Goal: Task Accomplishment & Management: Manage account settings

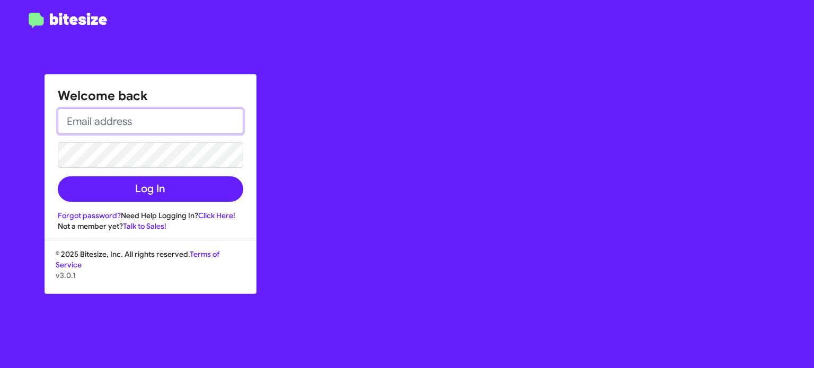
type input "[EMAIL_ADDRESS][DOMAIN_NAME]"
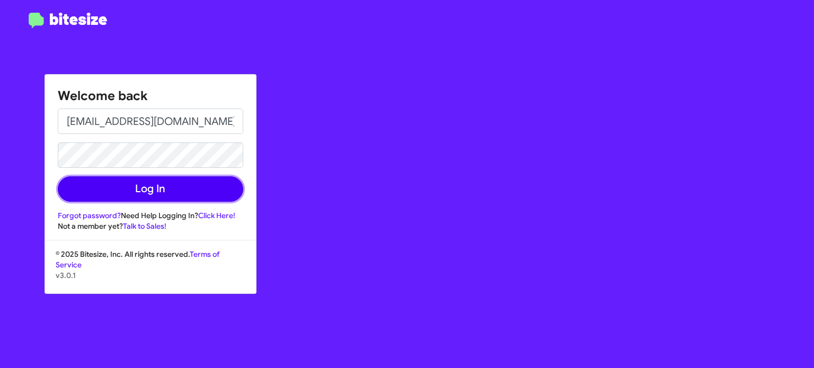
click at [199, 189] on button "Log In" at bounding box center [150, 188] width 185 height 25
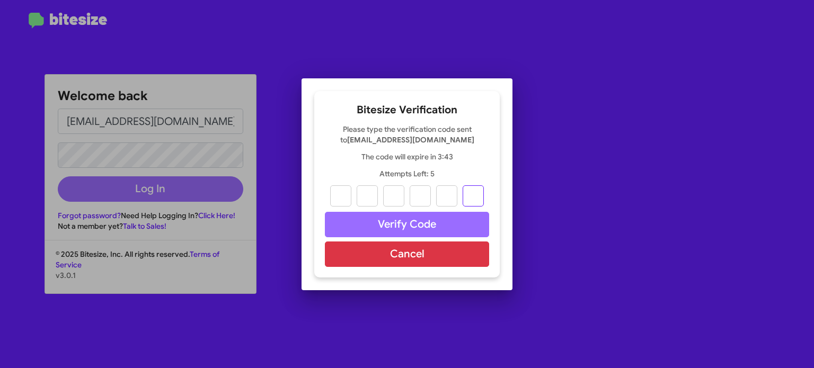
paste input "7"
type input "3"
type input "7"
type input "0"
type input "2"
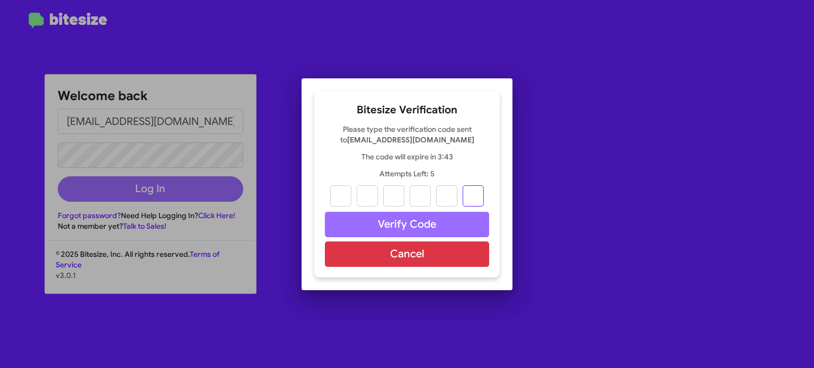
type input "8"
type input "7"
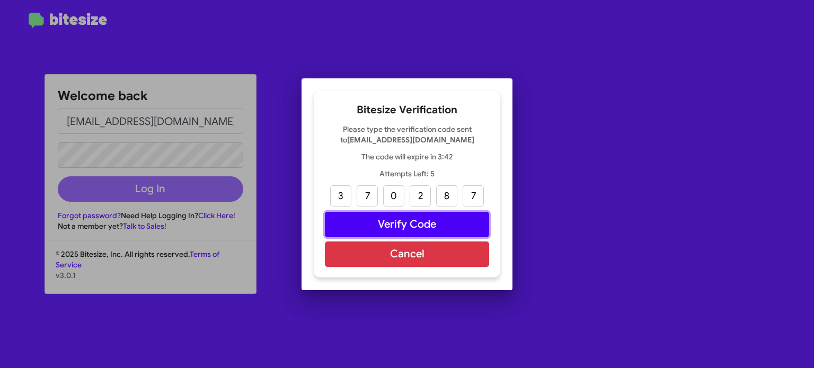
click at [426, 221] on button "Verify Code" at bounding box center [407, 224] width 164 height 25
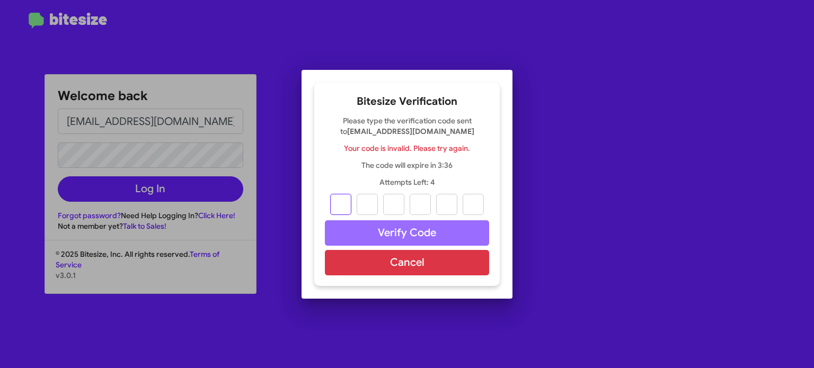
click at [339, 203] on input "text" at bounding box center [340, 204] width 21 height 21
paste input "7"
type input "3"
type input "7"
type input "0"
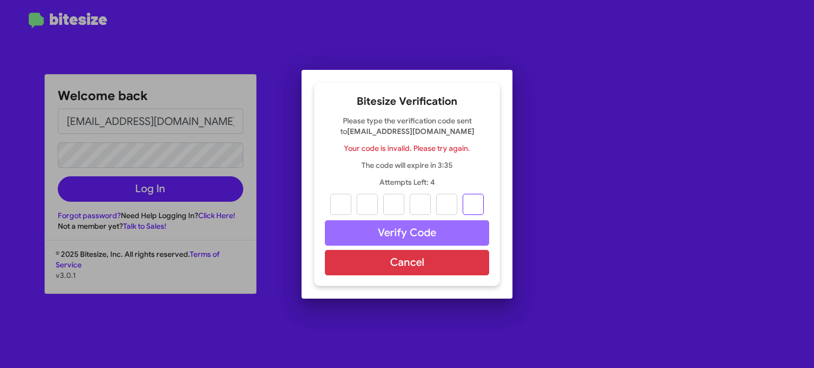
type input "2"
type input "8"
type input "7"
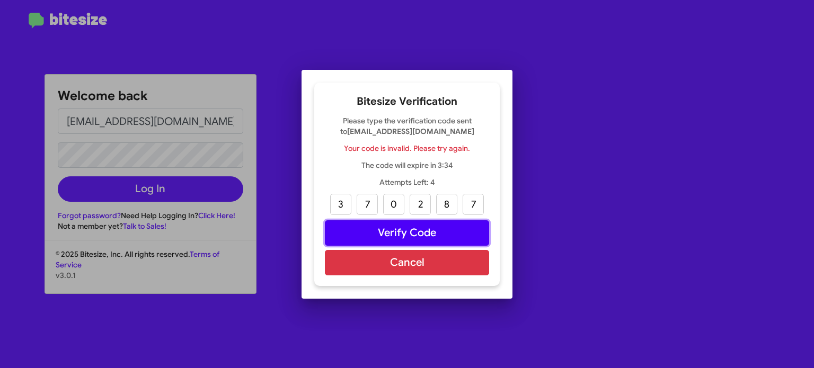
click at [384, 227] on button "Verify Code" at bounding box center [407, 232] width 164 height 25
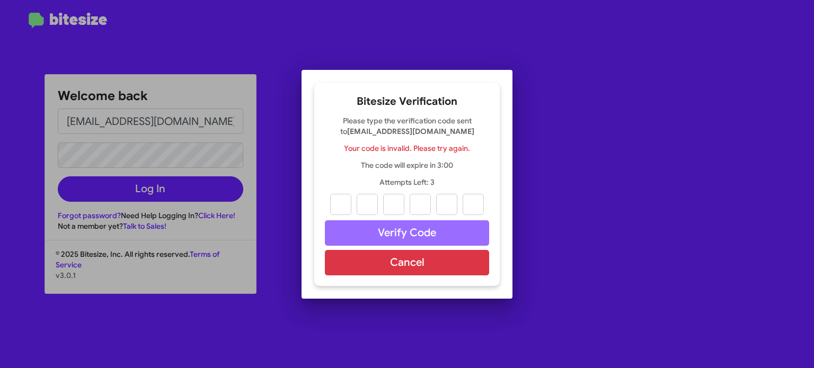
paste input "7"
type input "3"
type input "7"
type input "0"
type input "2"
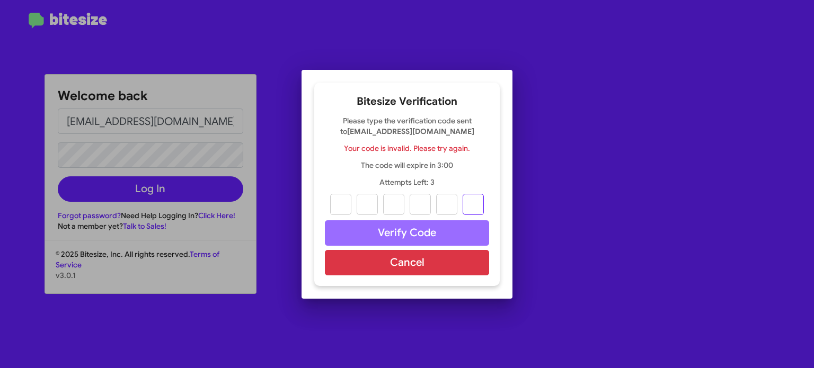
type input "8"
type input "7"
click at [468, 202] on input "text" at bounding box center [473, 204] width 21 height 21
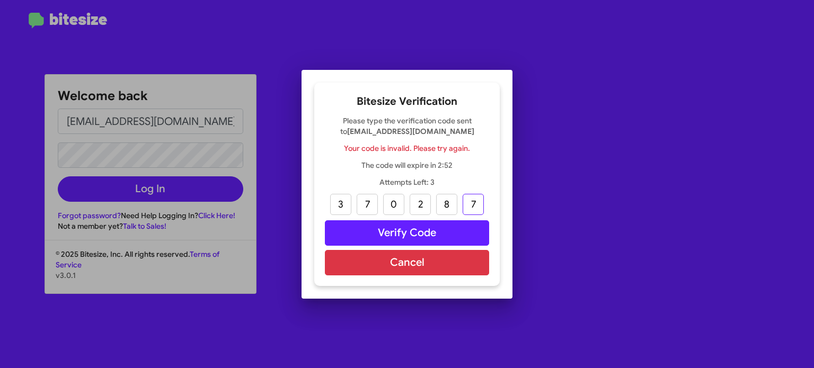
type input "7"
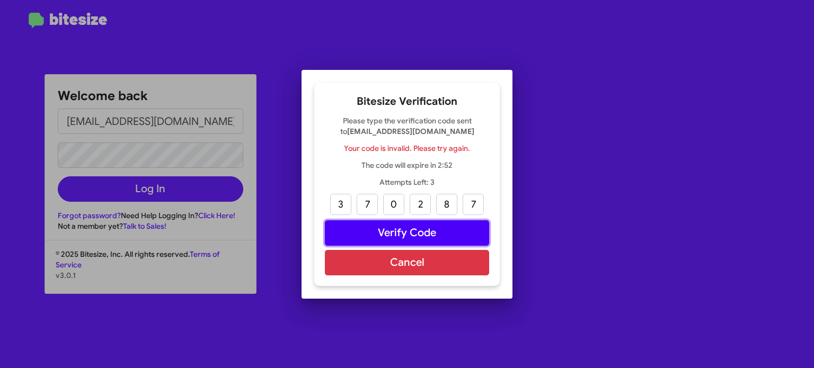
click at [466, 229] on button "Verify Code" at bounding box center [407, 232] width 164 height 25
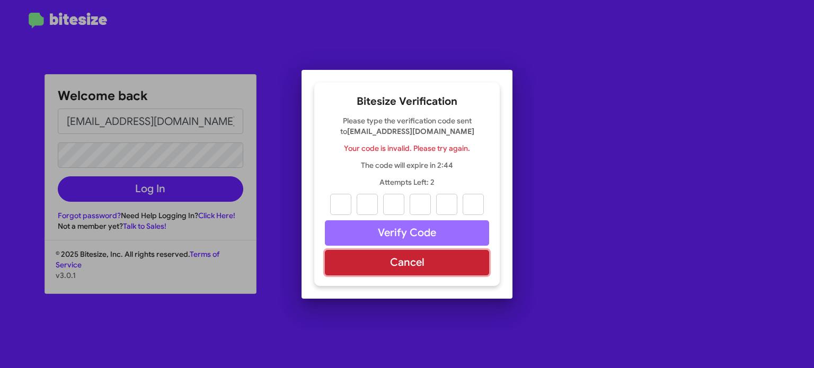
click at [469, 270] on button "Cancel" at bounding box center [407, 262] width 164 height 25
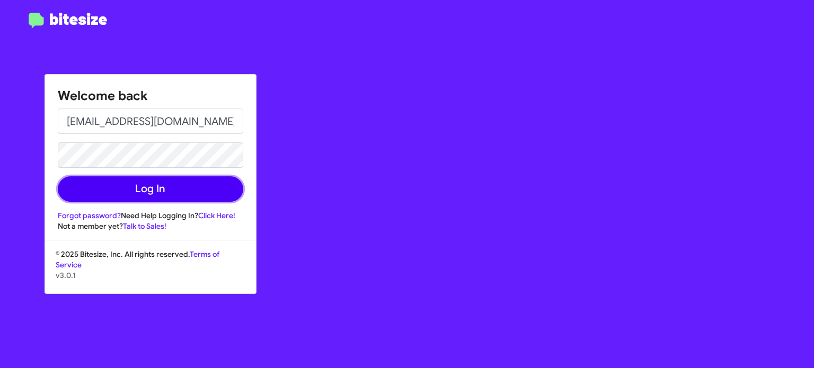
click at [178, 190] on button "Log In" at bounding box center [150, 188] width 185 height 25
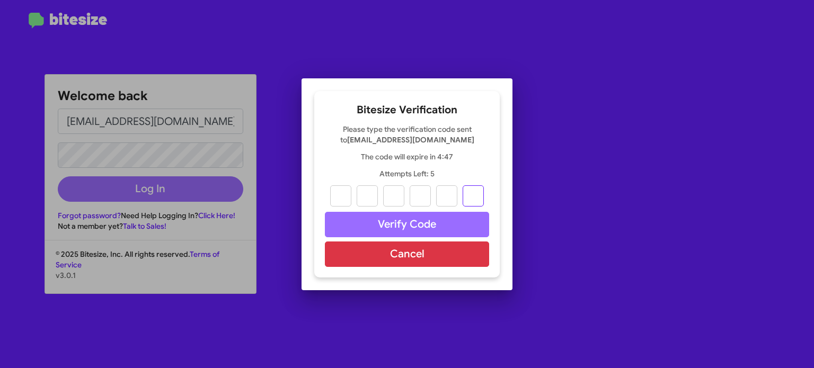
paste input "8"
type input "2"
type input "4"
type input "5"
type input "0"
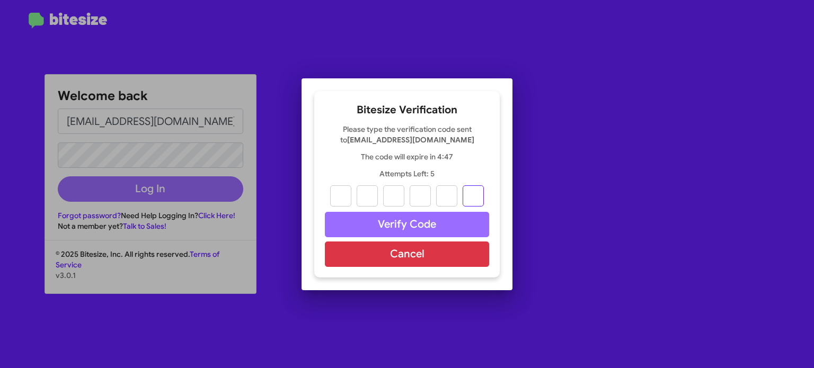
type input "6"
type input "8"
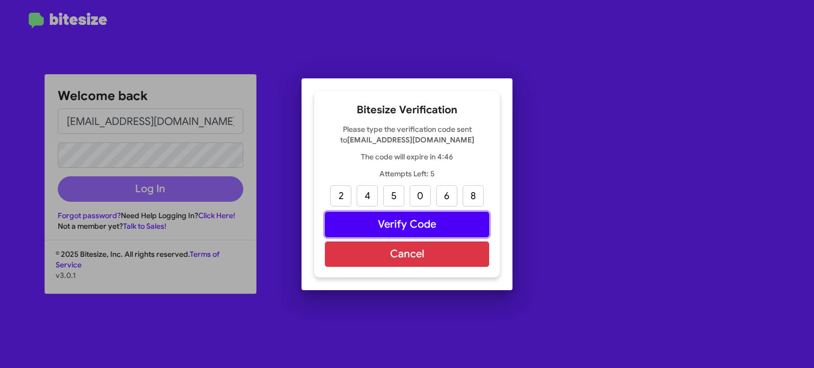
click at [442, 226] on button "Verify Code" at bounding box center [407, 224] width 164 height 25
